Goal: Task Accomplishment & Management: Use online tool/utility

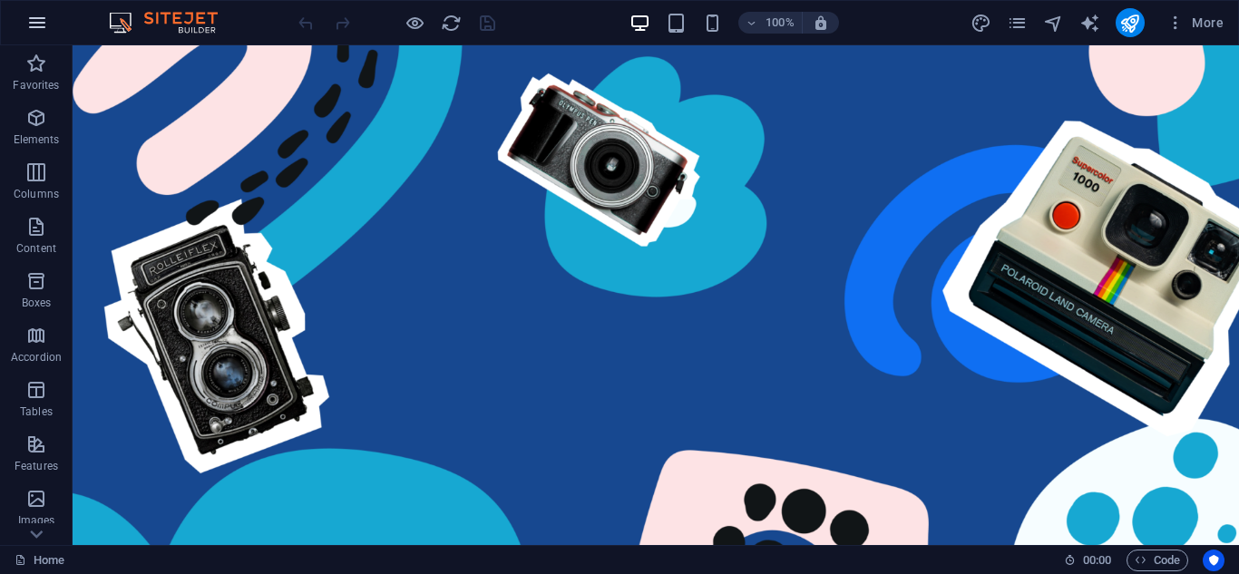
click at [16, 19] on button "button" at bounding box center [37, 23] width 44 height 44
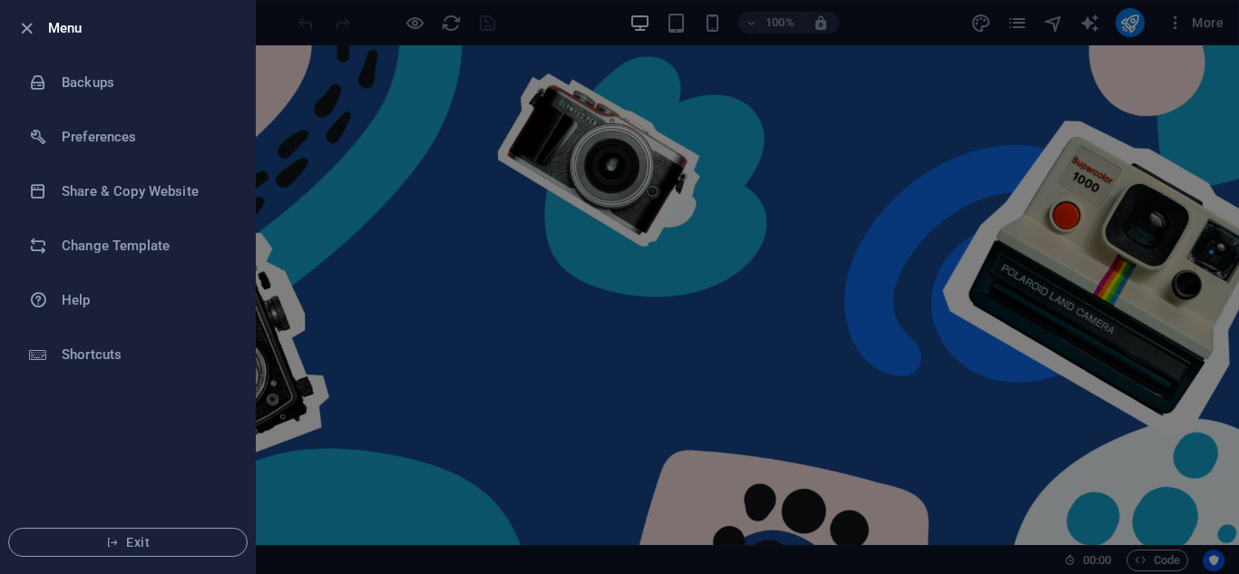
click at [474, 354] on div at bounding box center [619, 287] width 1239 height 574
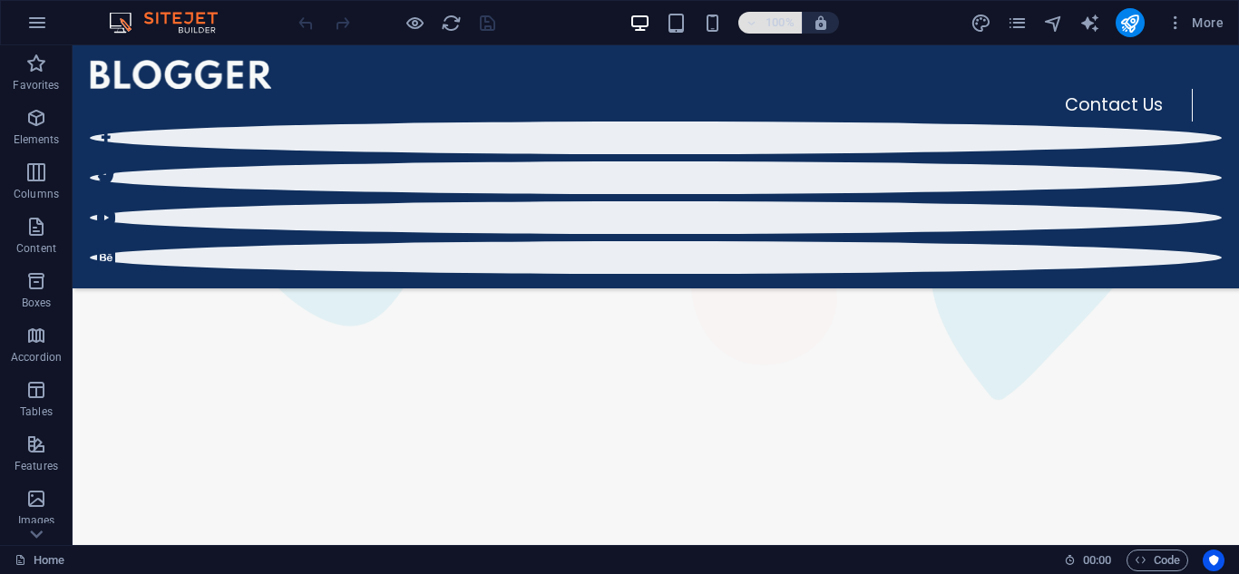
scroll to position [272, 0]
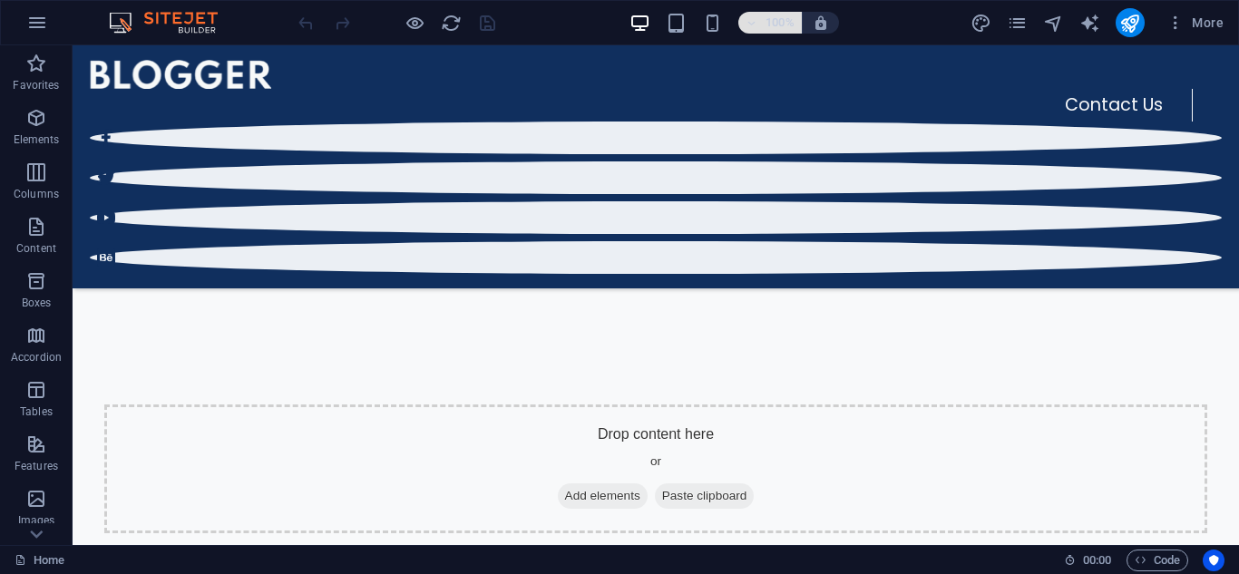
click at [763, 20] on span "100%" at bounding box center [770, 23] width 49 height 22
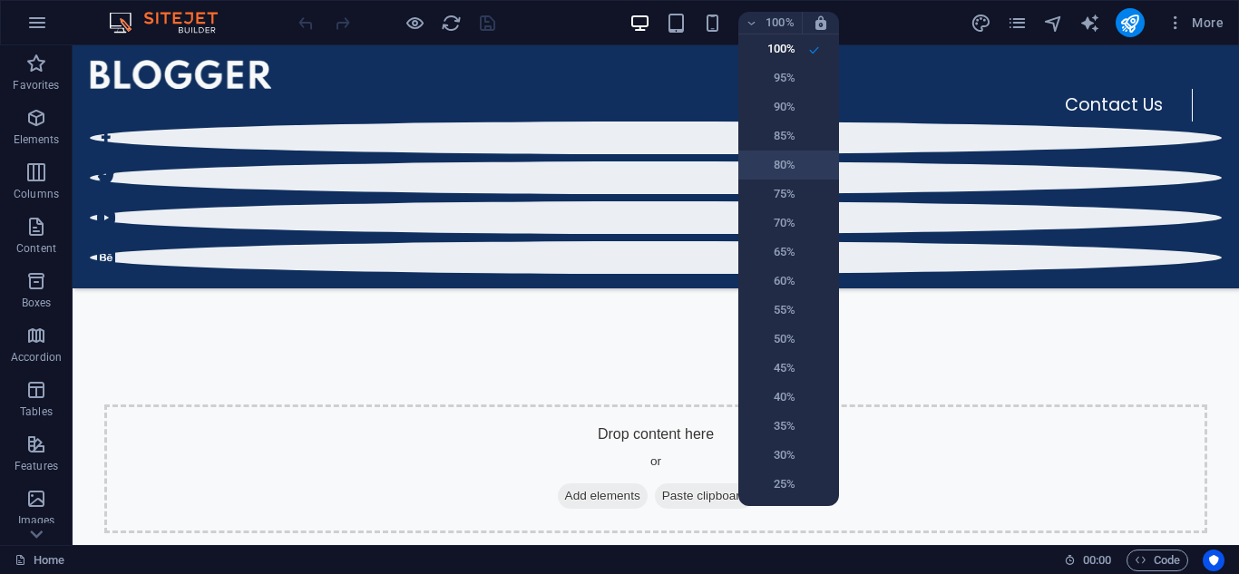
click at [787, 160] on h6 "80%" at bounding box center [772, 165] width 46 height 22
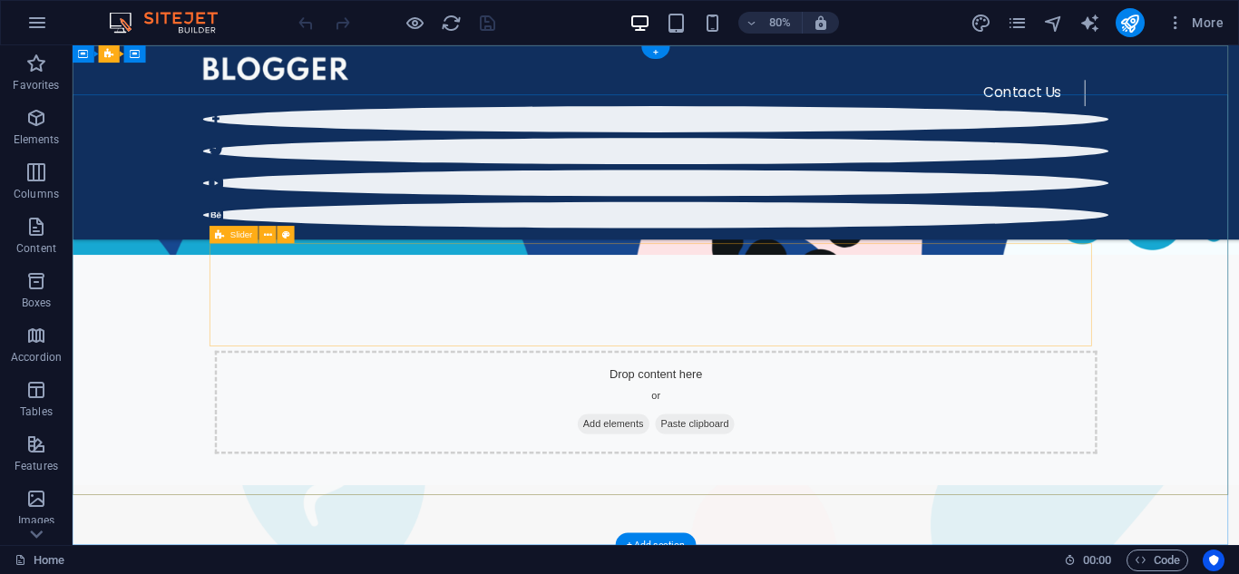
scroll to position [0, 0]
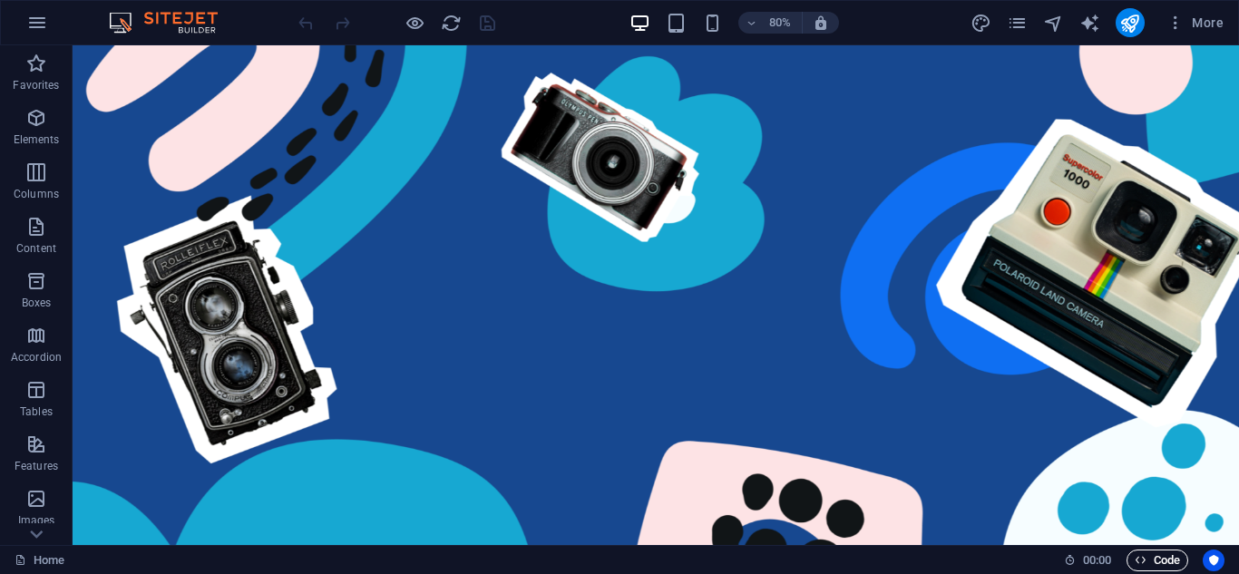
click at [1159, 556] on span "Code" at bounding box center [1157, 561] width 45 height 22
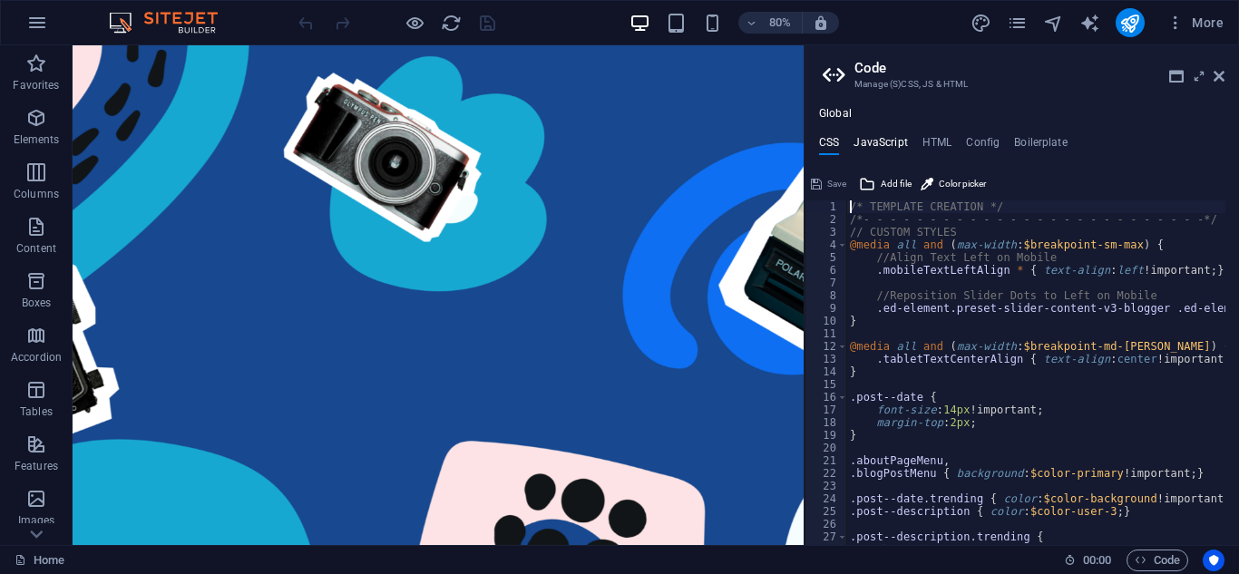
drag, startPoint x: 889, startPoint y: 136, endPoint x: 900, endPoint y: 136, distance: 10.9
click at [889, 136] on h4 "JavaScript" at bounding box center [881, 146] width 54 height 20
type textarea "/* JS for preset "Menu V2" */"
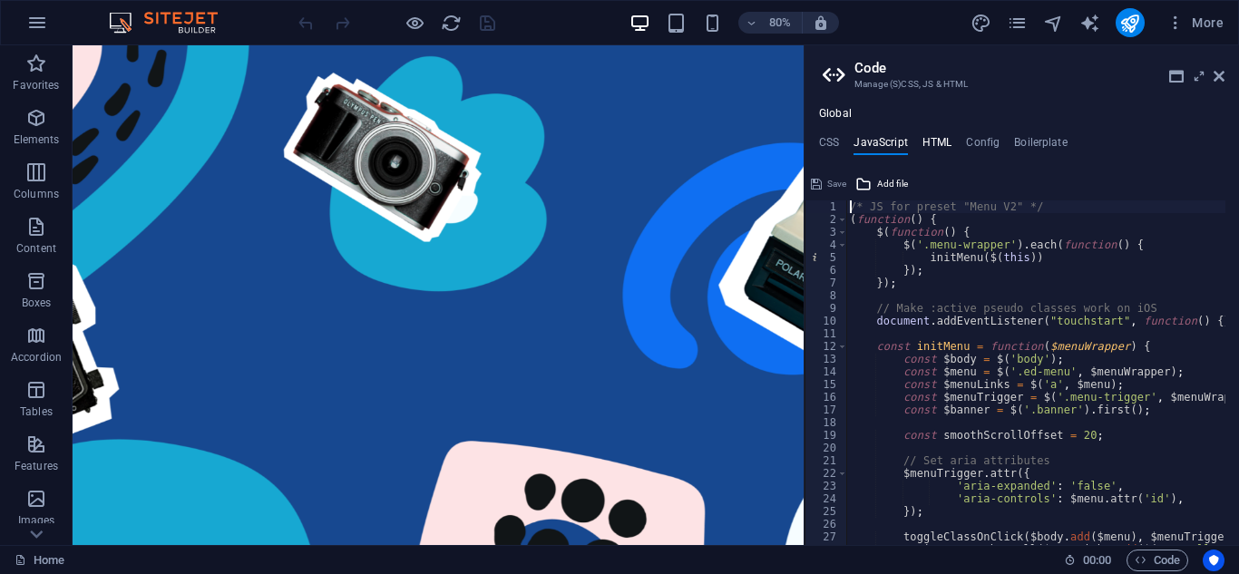
click at [944, 139] on h4 "HTML" at bounding box center [938, 146] width 30 height 20
type textarea "<a href="#main-content" class="wv-link-content button">Skip to main content</a>"
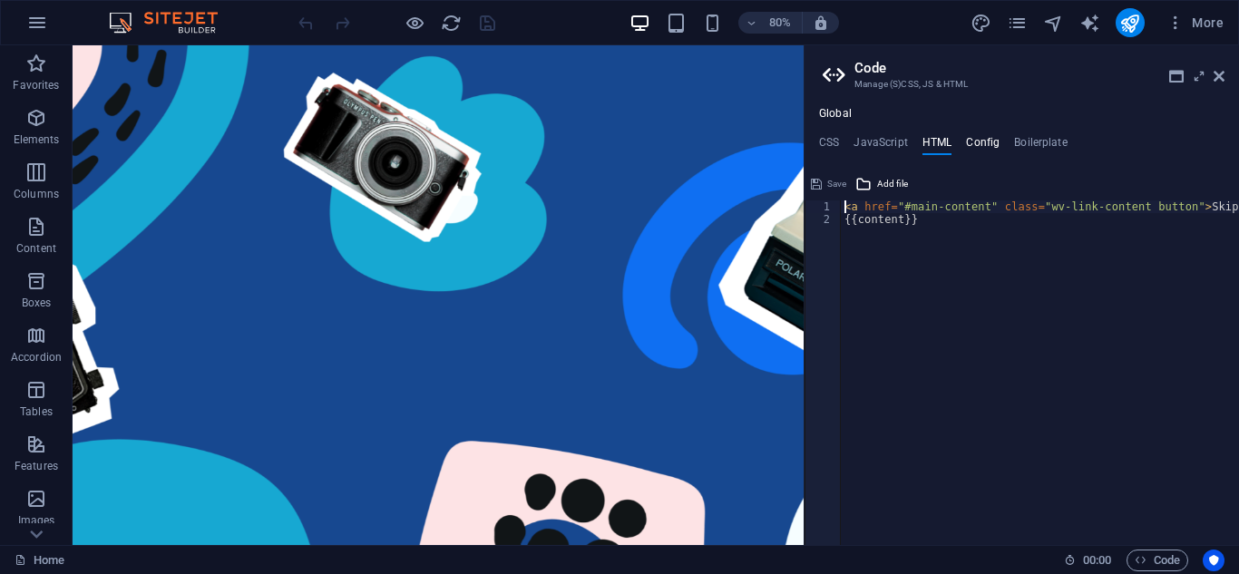
click at [971, 142] on h4 "Config" at bounding box center [983, 146] width 34 height 20
type textarea "$color-user-5: #d5d6d8;"
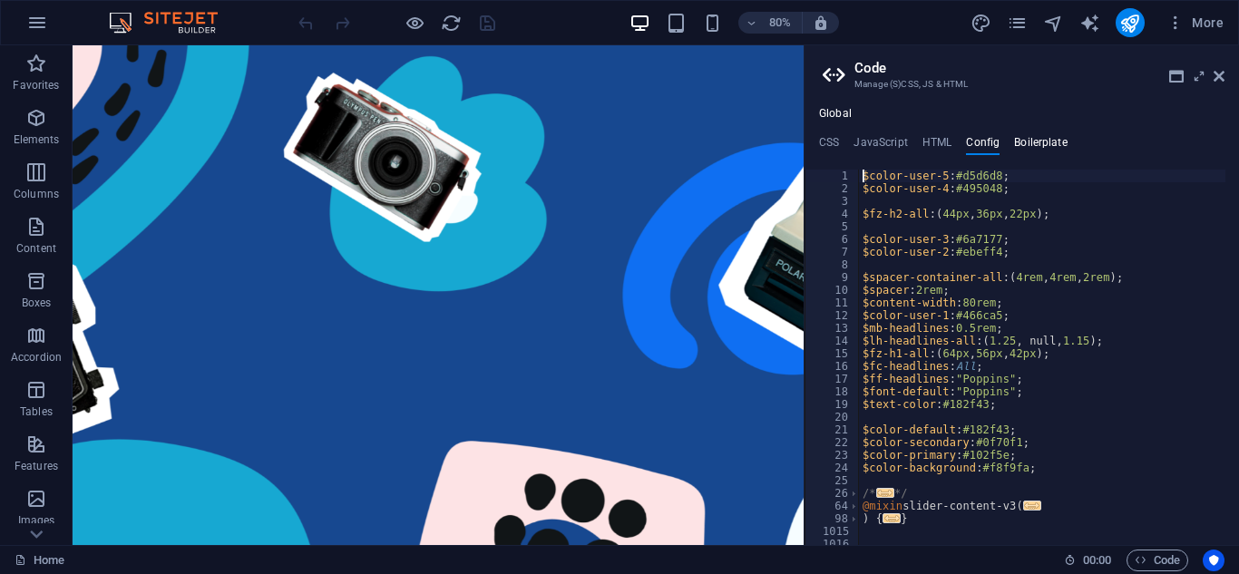
click at [1016, 142] on h4 "Boilerplate" at bounding box center [1041, 146] width 54 height 20
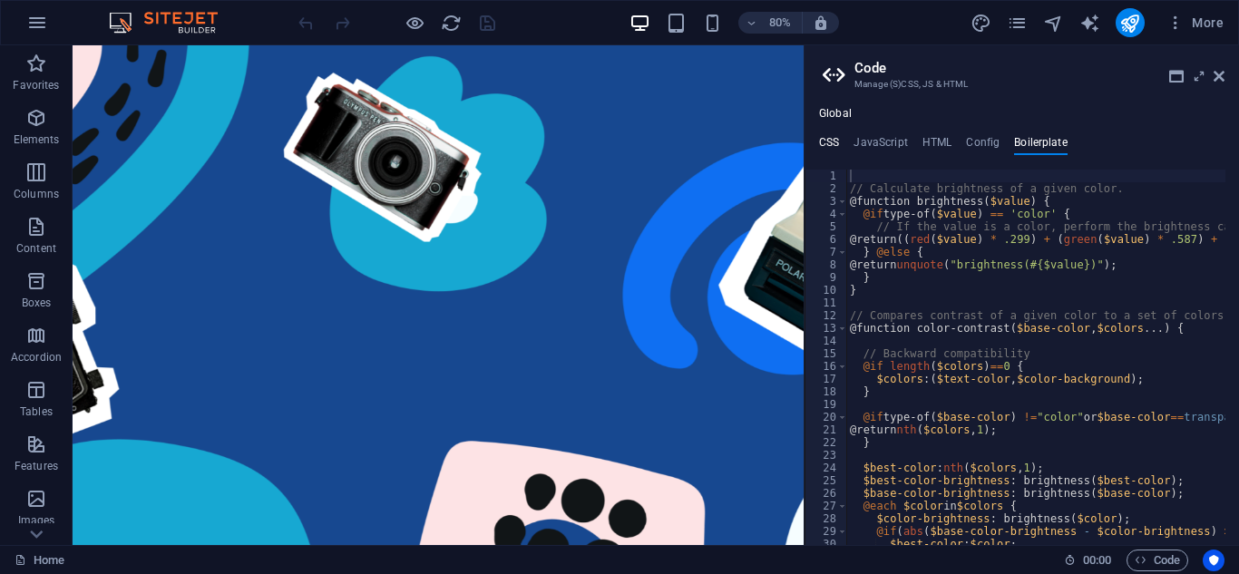
click at [838, 138] on h4 "CSS" at bounding box center [829, 146] width 20 height 20
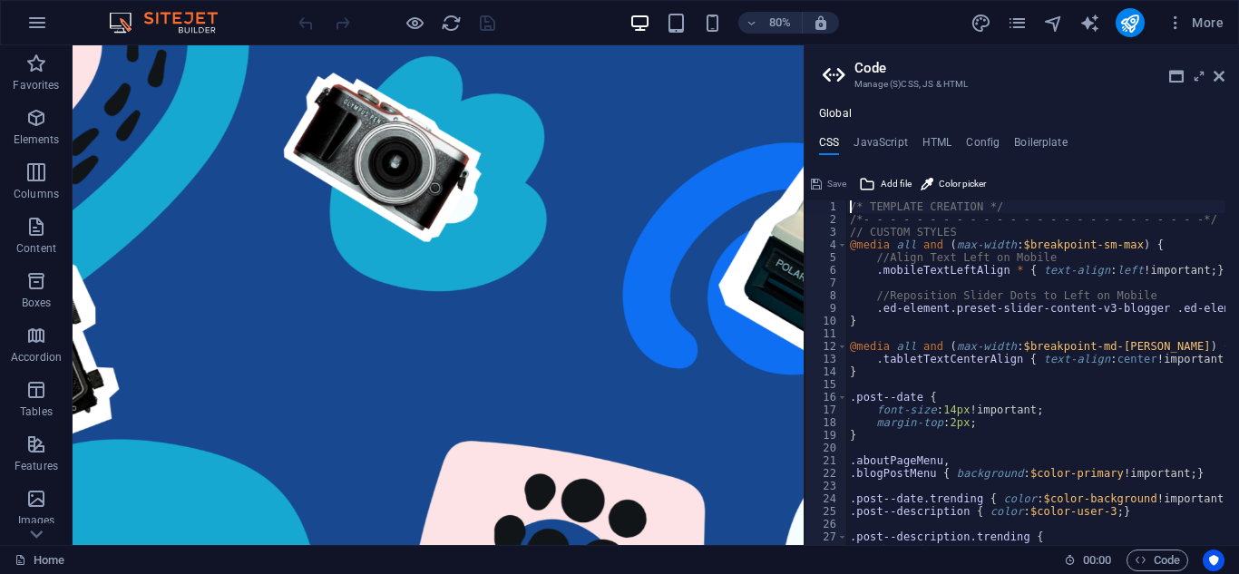
click at [943, 132] on div "Global CSS JavaScript HTML Config Boilerplate /* TEMPLATE CREATION */ 1 2 3 4 5…" at bounding box center [1022, 326] width 435 height 438
click at [937, 134] on div "Global CSS JavaScript HTML Config Boilerplate /* TEMPLATE CREATION */ 1 2 3 4 5…" at bounding box center [1022, 326] width 435 height 438
click at [934, 138] on h4 "HTML" at bounding box center [938, 146] width 30 height 20
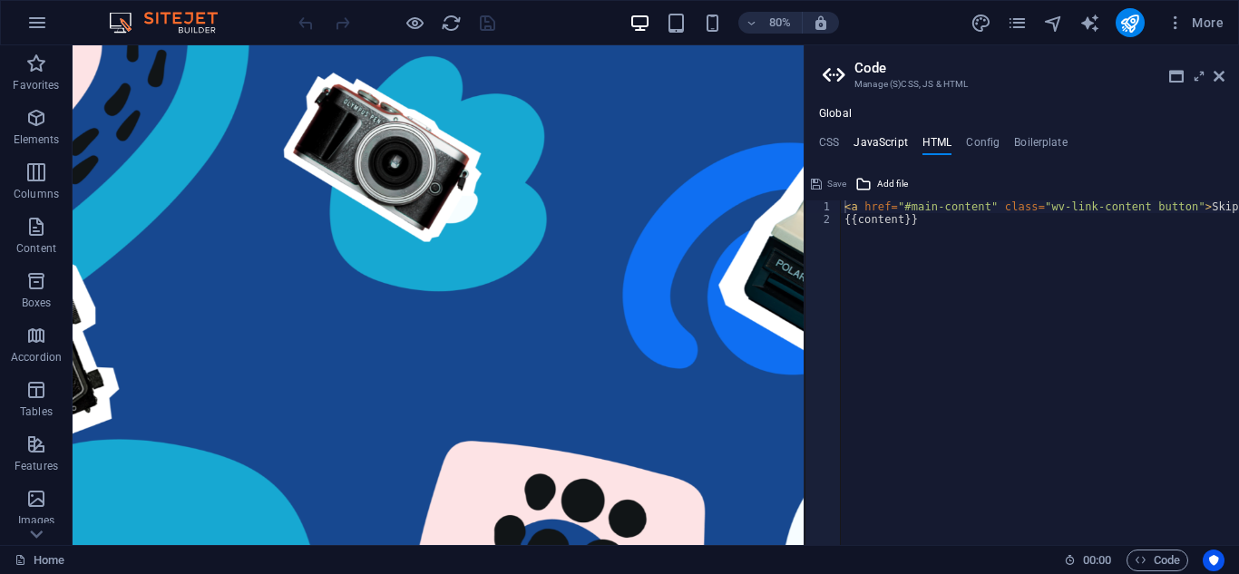
click at [892, 146] on h4 "JavaScript" at bounding box center [881, 146] width 54 height 20
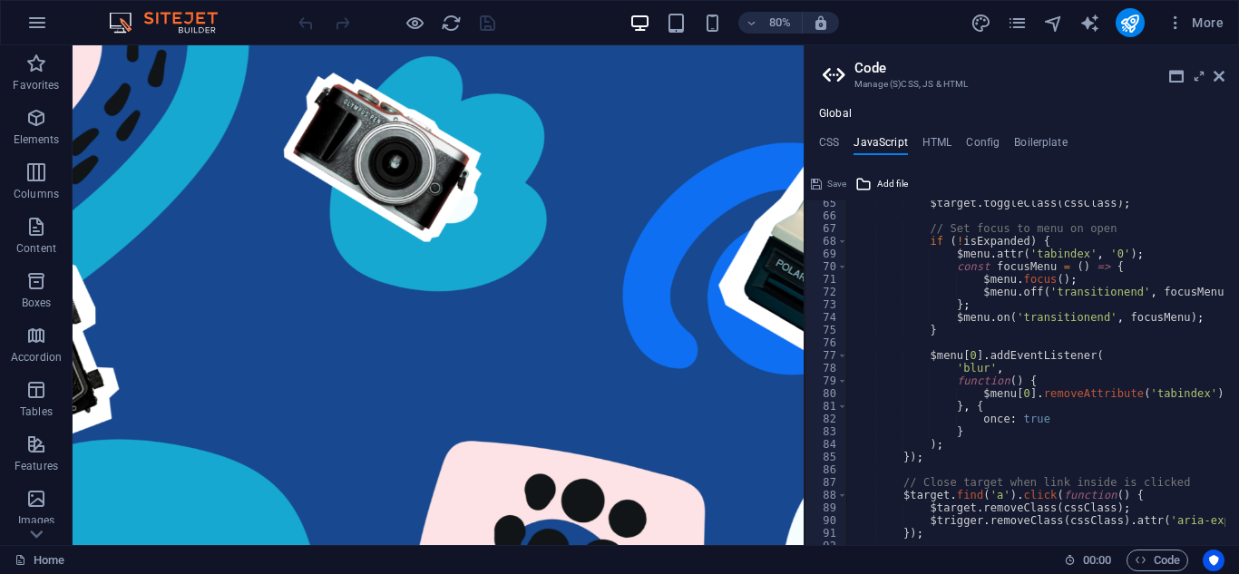
scroll to position [817, 0]
click at [1217, 73] on icon at bounding box center [1219, 76] width 11 height 15
